Goal: Transaction & Acquisition: Purchase product/service

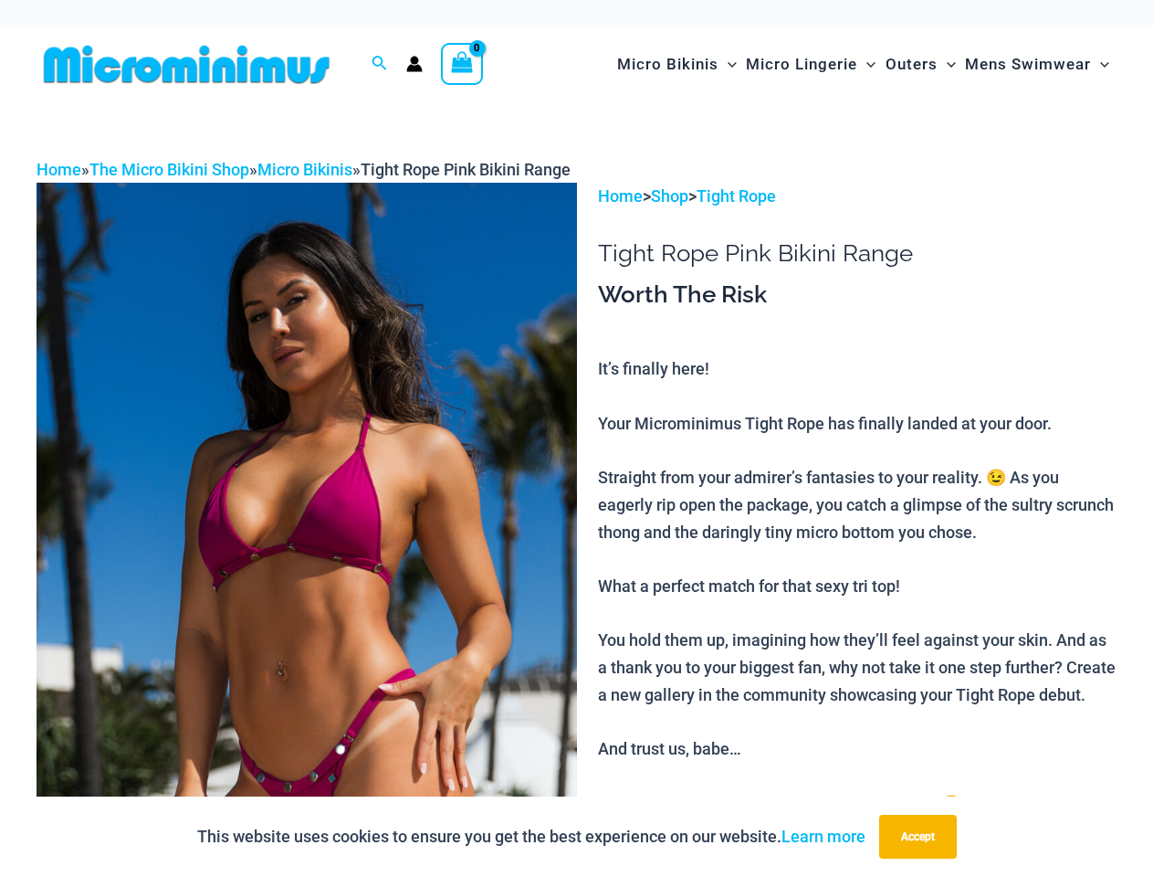
click at [576, 438] on img at bounding box center [307, 588] width 541 height 810
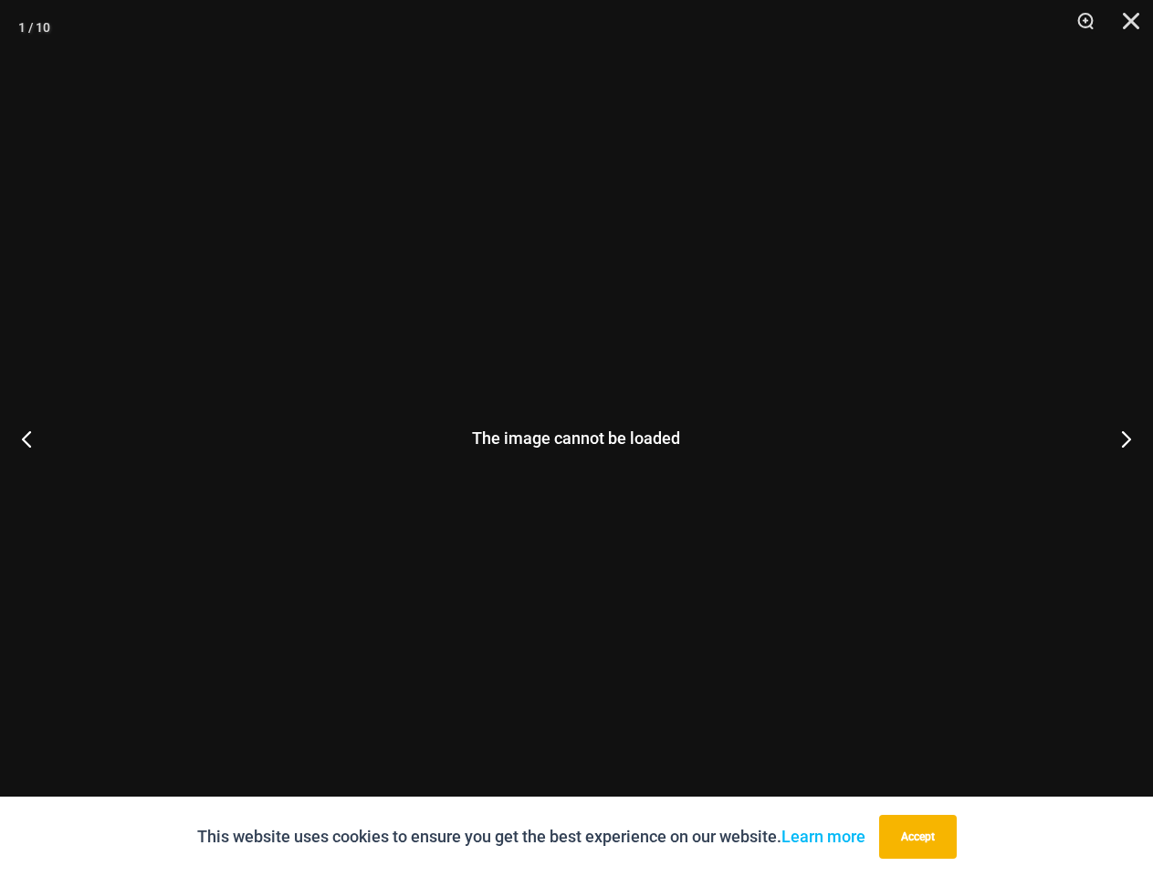
click at [380, 64] on div "The image cannot be loaded" at bounding box center [576, 438] width 1153 height 877
click at [307, 530] on div "The image cannot be loaded" at bounding box center [576, 438] width 1153 height 877
click at [922, 837] on button "Accept" at bounding box center [919, 837] width 78 height 44
